Goal: Task Accomplishment & Management: Use online tool/utility

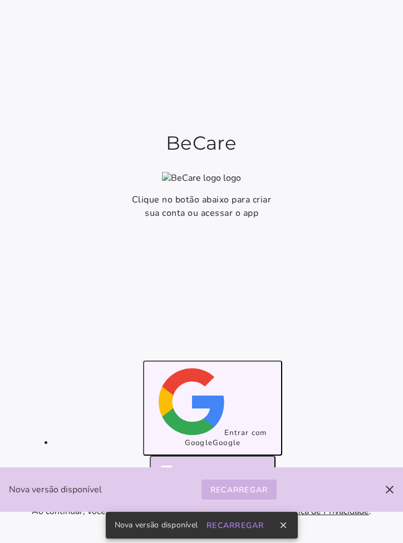
click at [231, 432] on span "Entrar com Google" at bounding box center [226, 438] width 82 height 20
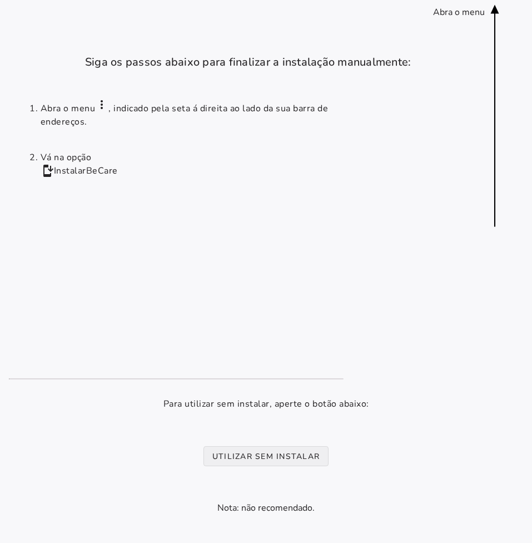
click at [264, 442] on installation-next-step-page at bounding box center [266, 322] width 532 height 644
click at [264, 449] on button "Utilizar sem instalar" at bounding box center [266, 456] width 125 height 20
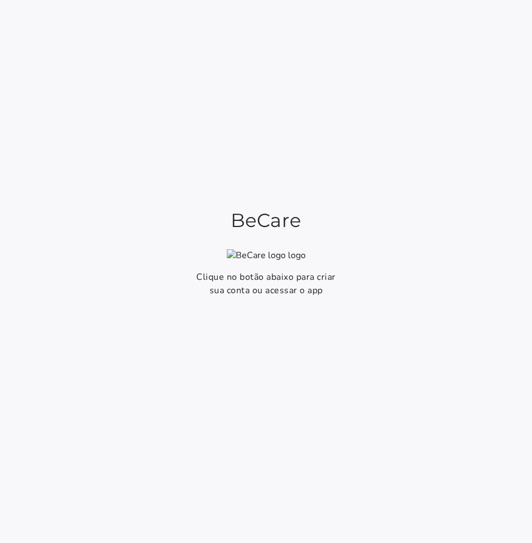
click at [260, 516] on firebase-ui-accreditor "Começar Fazer login de outra forma" at bounding box center [266, 520] width 139 height 28
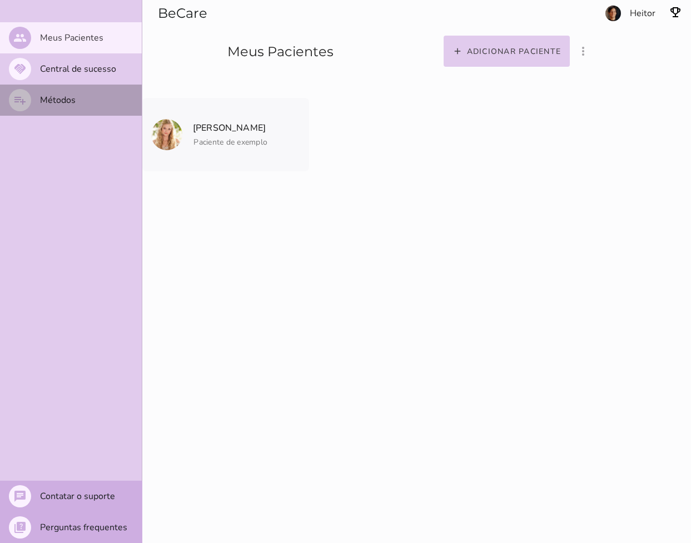
click at [75, 102] on mwc-list-item "playlist_add Métodos" at bounding box center [71, 100] width 142 height 31
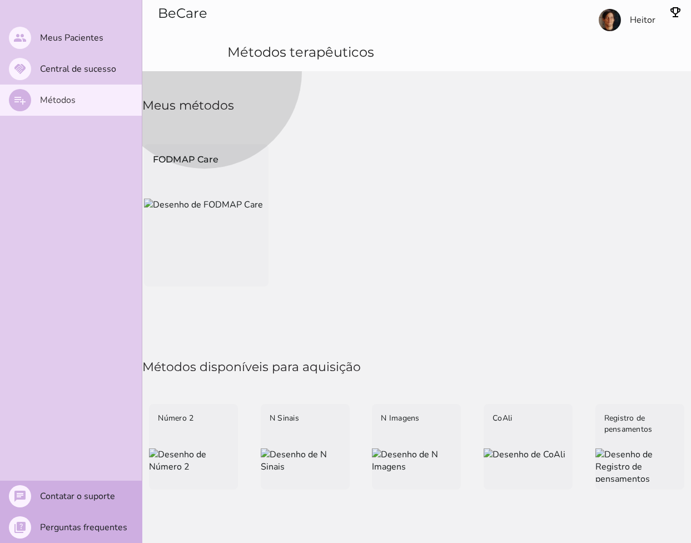
click at [239, 199] on div "FODMAP Care" at bounding box center [206, 171] width 125 height 54
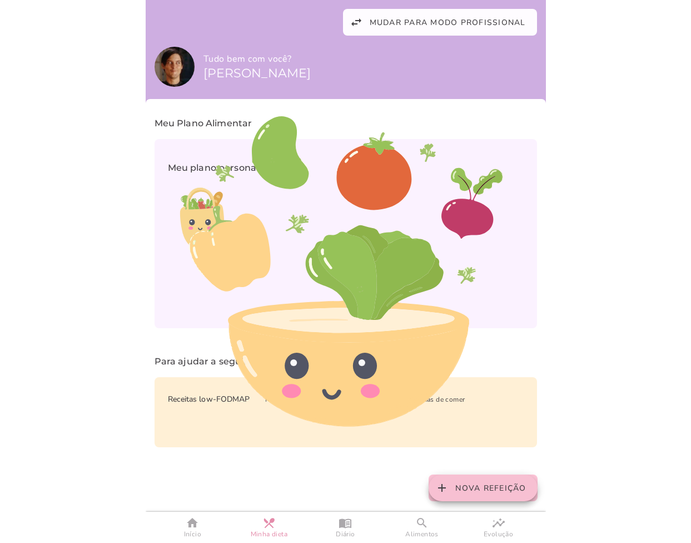
click at [356, 493] on button "add Nova Refeição" at bounding box center [483, 487] width 108 height 27
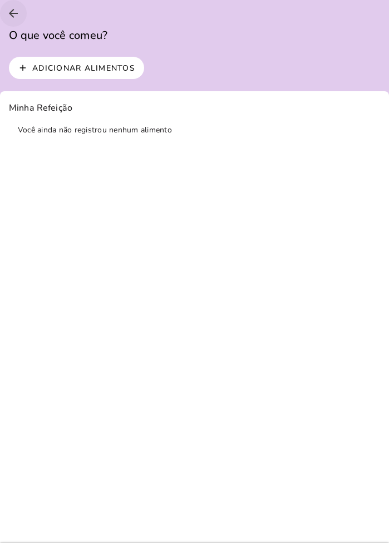
click at [15, 17] on icon "arrow_back" at bounding box center [13, 13] width 13 height 13
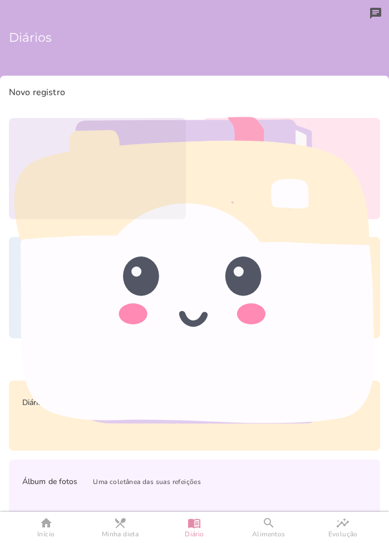
click at [122, 177] on icon at bounding box center [98, 163] width 56 height 56
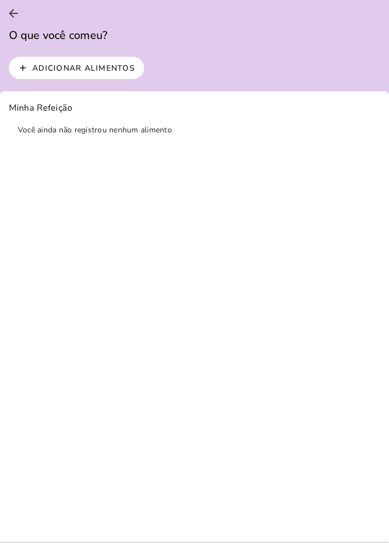
scroll to position [1, 0]
click at [8, 20] on button "arrow_back" at bounding box center [13, 12] width 27 height 27
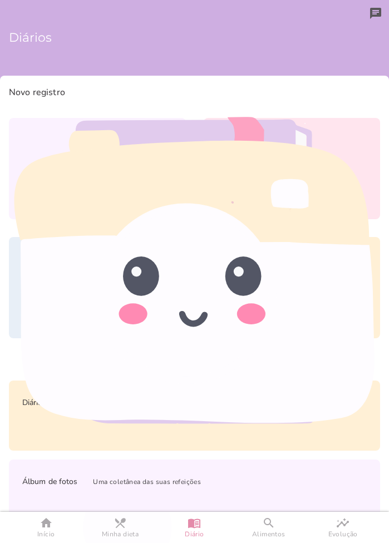
click at [57, 522] on link "home Início" at bounding box center [46, 527] width 74 height 31
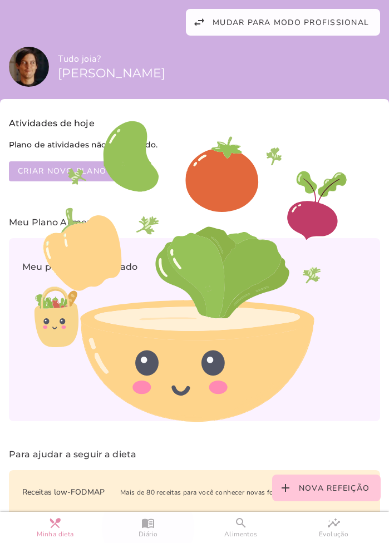
click at [140, 522] on link "menu_book Diário" at bounding box center [148, 527] width 93 height 31
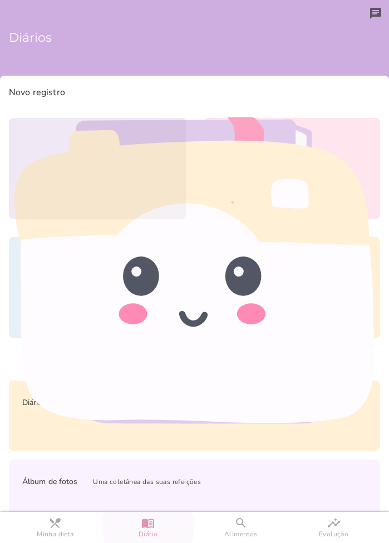
click at [132, 180] on link "Refeição" at bounding box center [97, 168] width 177 height 101
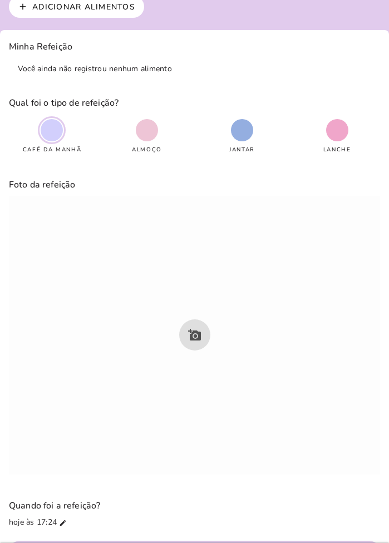
scroll to position [98, 0]
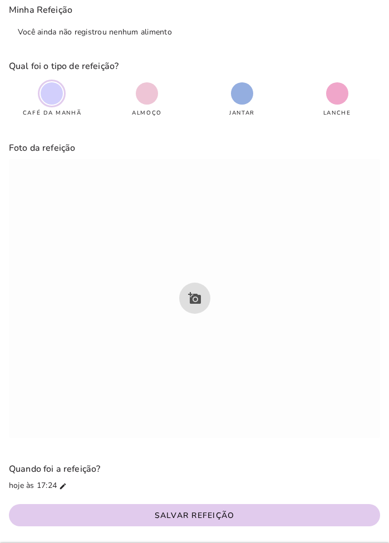
click at [198, 284] on label "Foto da refeição" at bounding box center [194, 288] width 371 height 321
click at [198, 291] on label "Foto da refeição" at bounding box center [194, 288] width 371 height 321
click at [198, 290] on label "Foto da refeição" at bounding box center [194, 288] width 371 height 321
click at [191, 295] on label "Foto da refeição" at bounding box center [194, 288] width 371 height 321
click at [63, 482] on icon "mode_edit" at bounding box center [63, 486] width 8 height 8
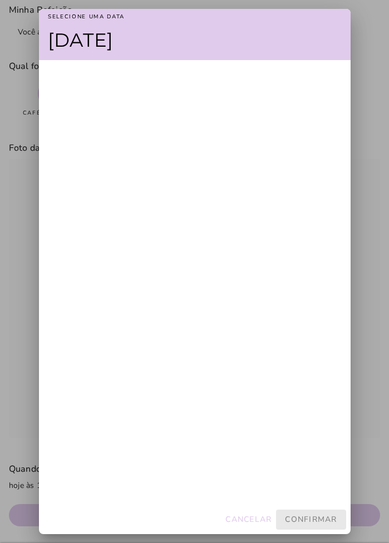
scroll to position [278050, 0]
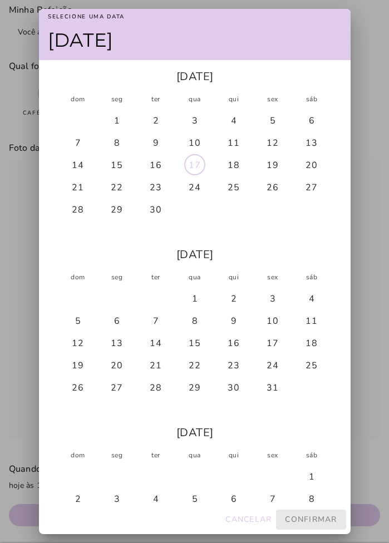
click at [169, 153] on div "9" at bounding box center [155, 142] width 39 height 22
click at [193, 153] on div "10" at bounding box center [194, 142] width 39 height 22
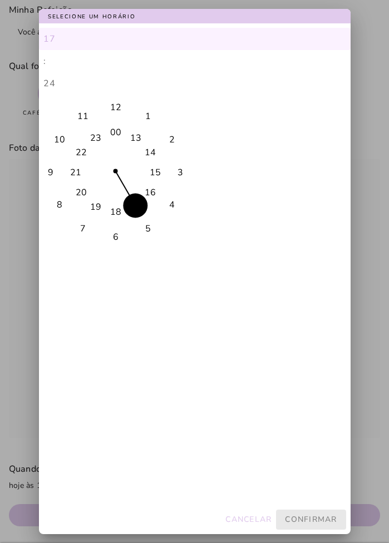
click at [156, 11] on div at bounding box center [194, 271] width 389 height 543
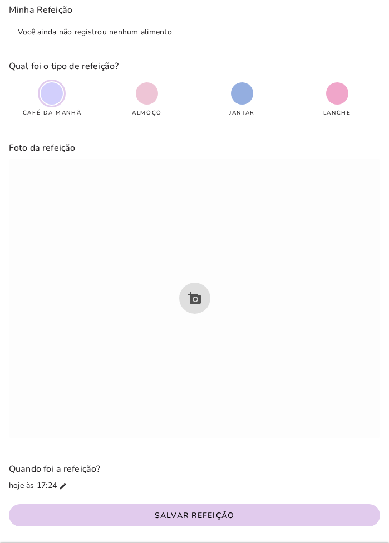
click at [140, 41] on label "Minha Refeição Você ainda não registrou nenhum alimento" at bounding box center [194, 24] width 371 height 44
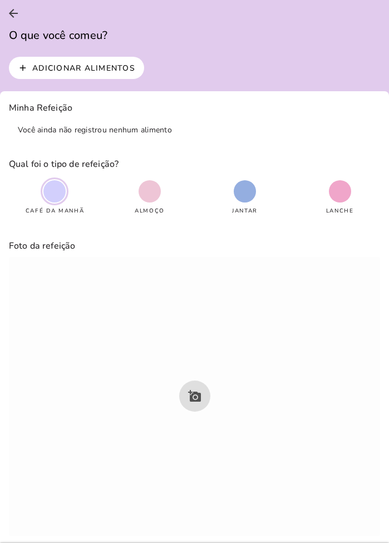
click at [19, 8] on icon "arrow_back" at bounding box center [13, 13] width 13 height 13
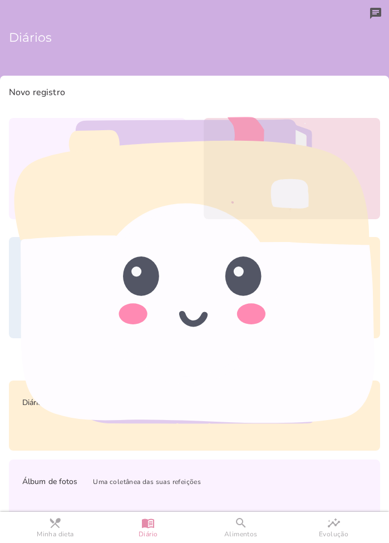
click at [305, 166] on icon at bounding box center [292, 163] width 56 height 44
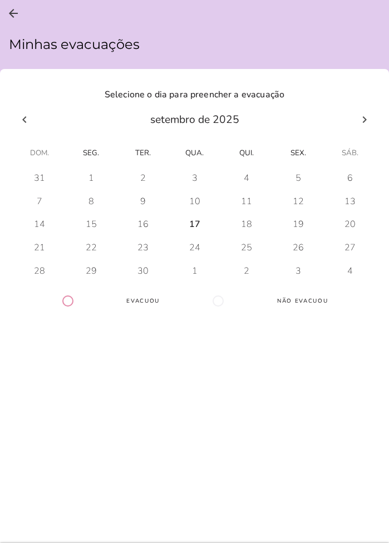
click at [153, 224] on events-calendar-day-0 at bounding box center [142, 225] width 51 height 18
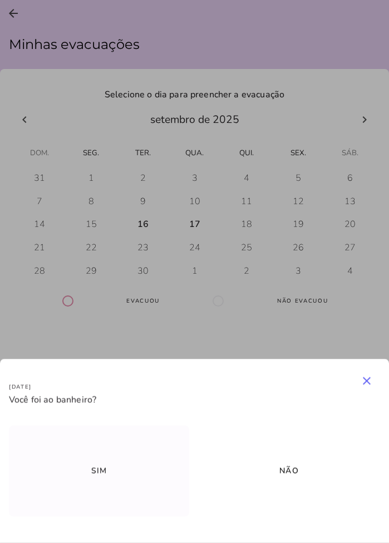
click at [69, 497] on button "Sim" at bounding box center [99, 470] width 180 height 91
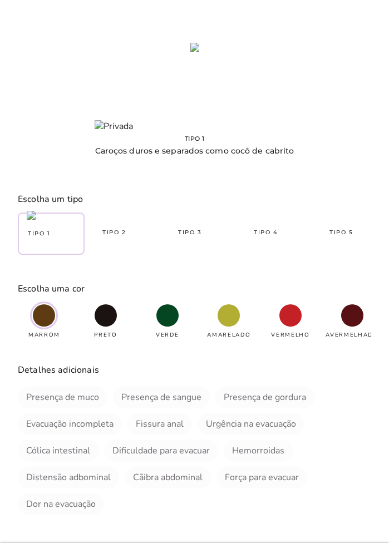
scroll to position [138, 0]
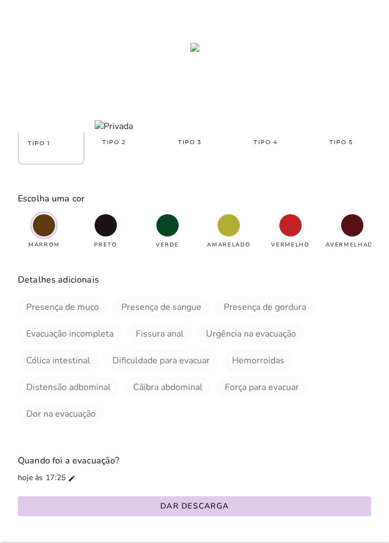
click at [132, 511] on button "Dar descarga" at bounding box center [194, 506] width 353 height 20
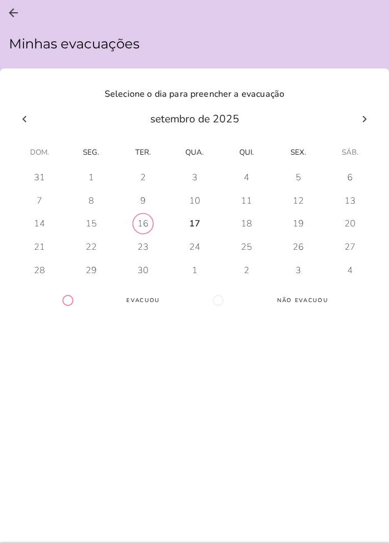
scroll to position [1, 0]
click at [19, 11] on button "arrow_back" at bounding box center [13, 12] width 27 height 27
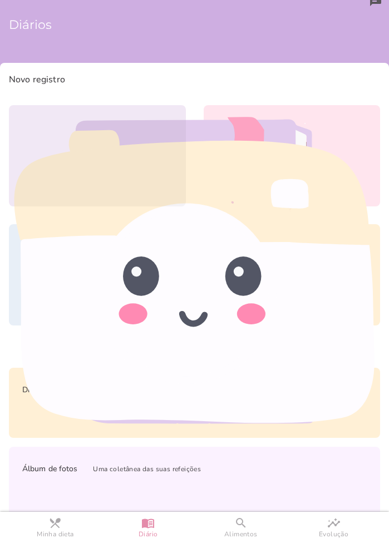
scroll to position [17, 0]
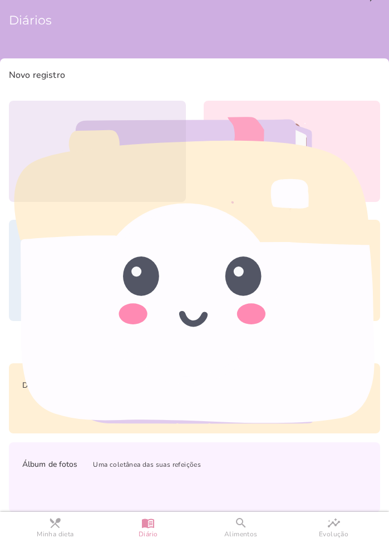
click at [120, 147] on icon at bounding box center [97, 152] width 52 height 19
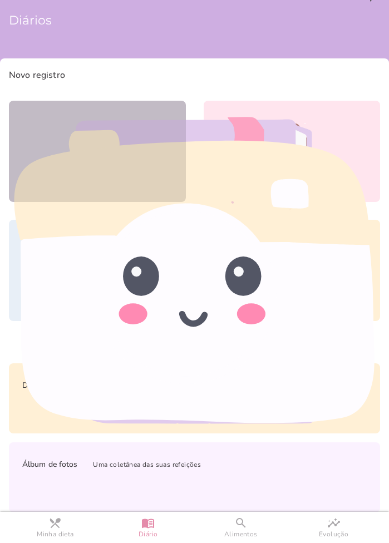
scroll to position [1, 0]
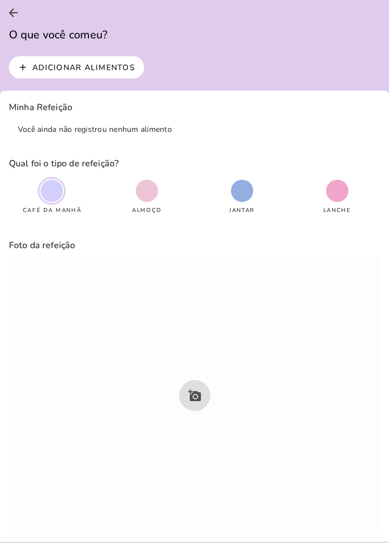
click at [197, 382] on label "Foto da refeição" at bounding box center [194, 386] width 371 height 321
click at [197, 398] on label "Foto da refeição" at bounding box center [194, 386] width 371 height 321
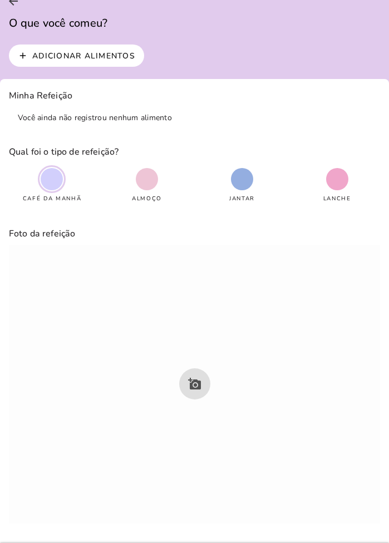
scroll to position [98, 0]
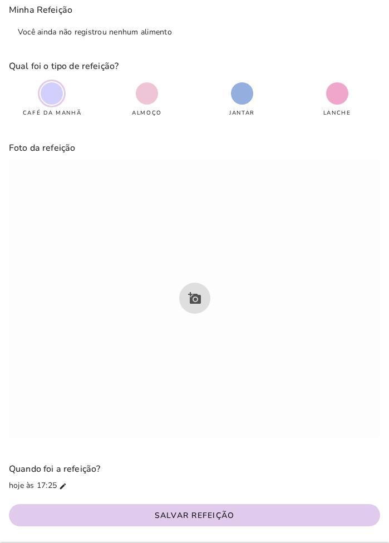
click at [197, 398] on label "Foto da refeição" at bounding box center [194, 288] width 371 height 321
click at [144, 84] on span at bounding box center [147, 93] width 22 height 22
click at [162, 493] on label "Quando foi a refeição?" at bounding box center [194, 476] width 371 height 55
click at [162, 504] on button "Salvar Refeição" at bounding box center [194, 515] width 371 height 22
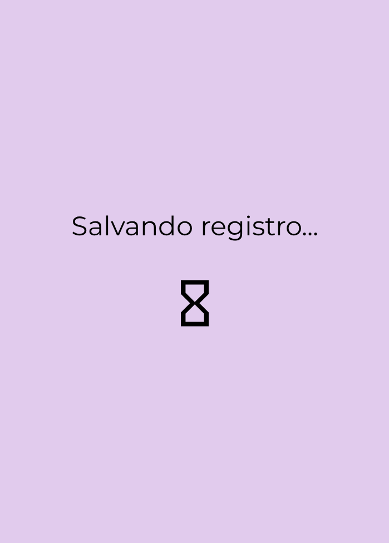
type strip-control "breakfast"
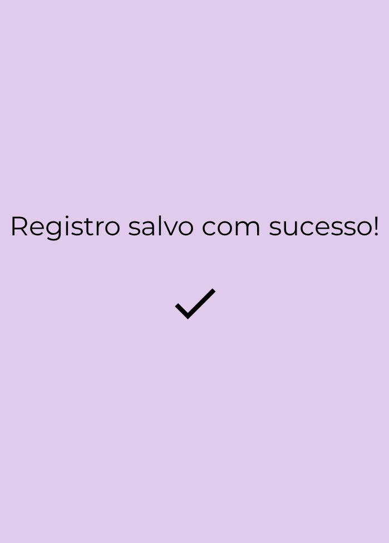
scroll to position [1, 0]
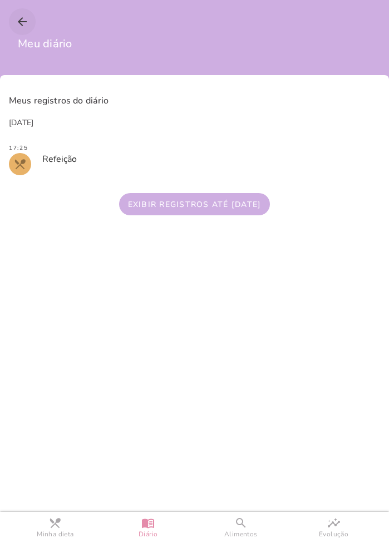
click at [18, 18] on icon "arrow_back" at bounding box center [22, 21] width 13 height 13
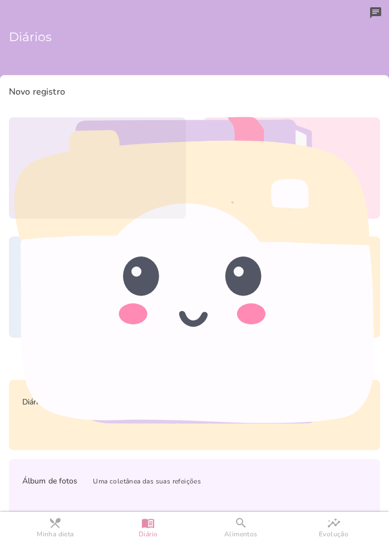
click at [93, 174] on icon at bounding box center [97, 169] width 52 height 19
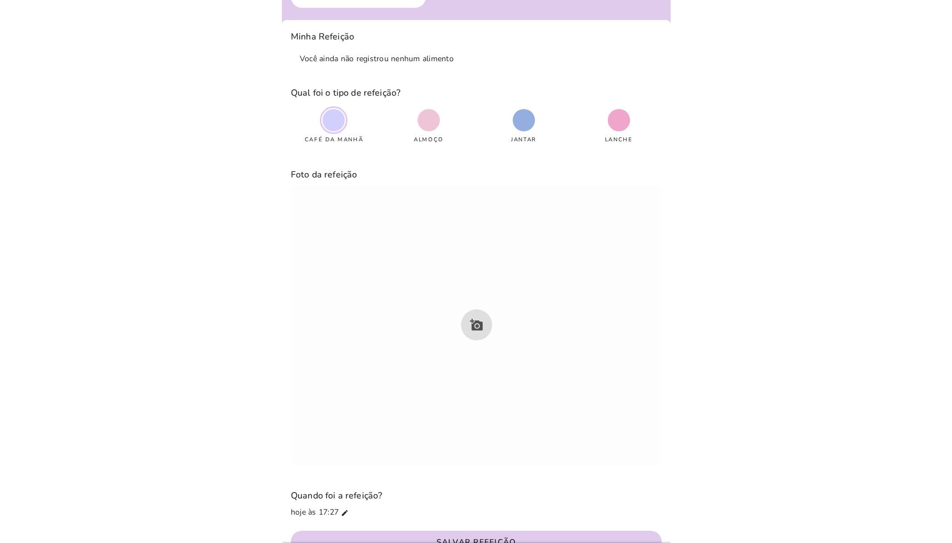
scroll to position [98, 0]
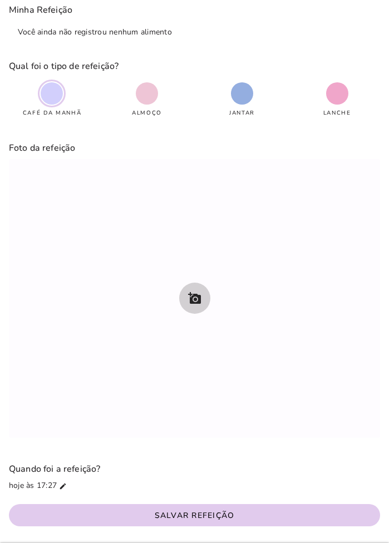
click at [187, 297] on button "add_a_photo" at bounding box center [194, 297] width 31 height 31
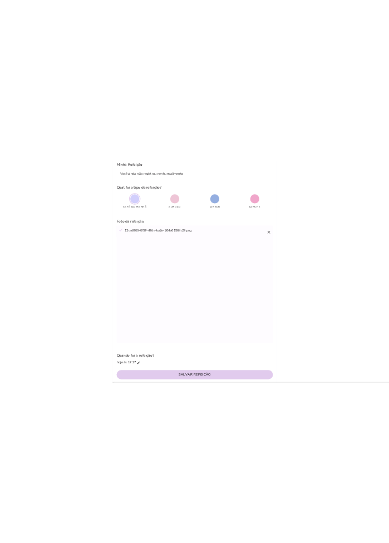
scroll to position [0, 0]
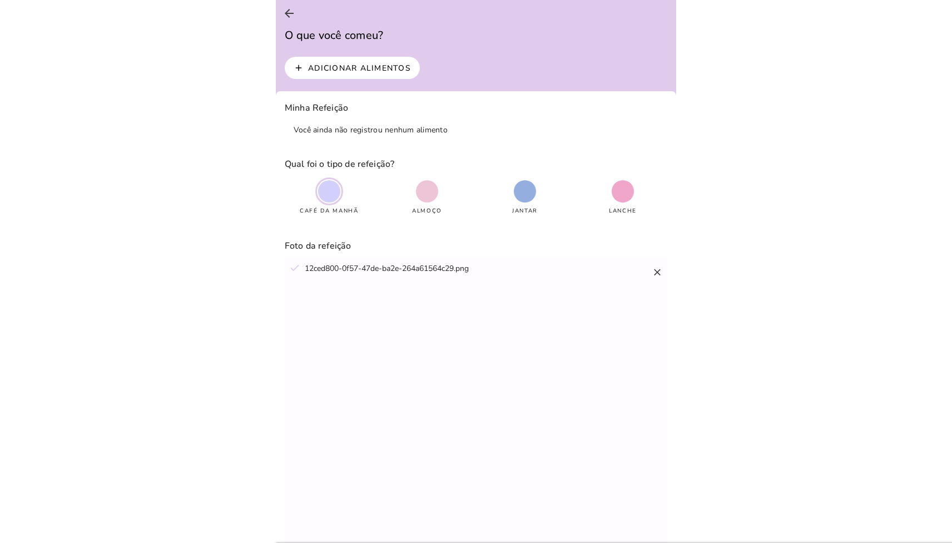
click at [301, 17] on button "arrow_back" at bounding box center [289, 13] width 27 height 27
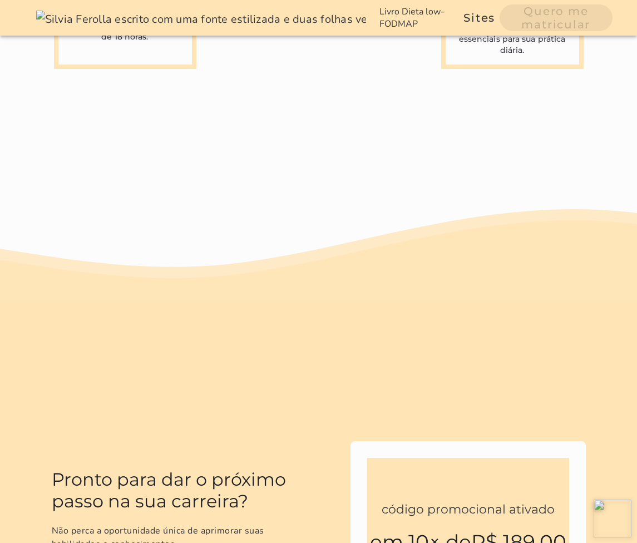
scroll to position [2996, 0]
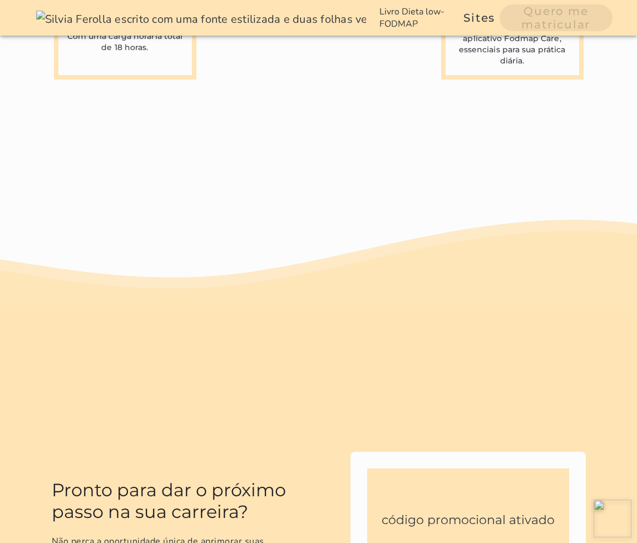
click at [388, 512] on h4 "código promocional ativado" at bounding box center [468, 520] width 202 height 16
click at [388, 540] on h3 "em 10× de R$ 189,00" at bounding box center [468, 552] width 202 height 24
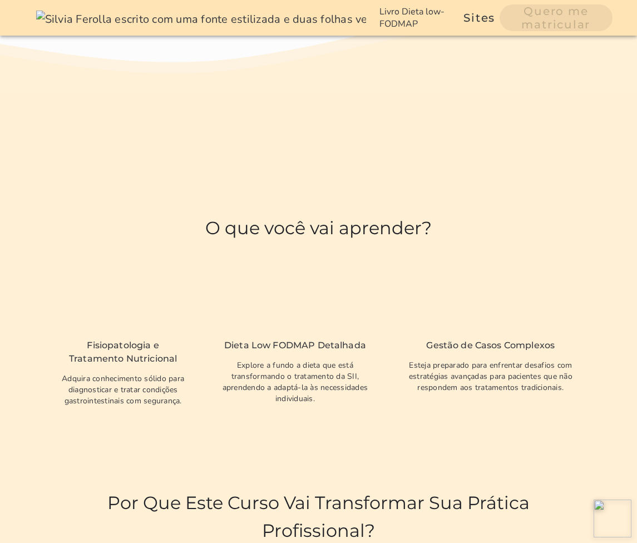
scroll to position [1866, 0]
